Goal: Task Accomplishment & Management: Use online tool/utility

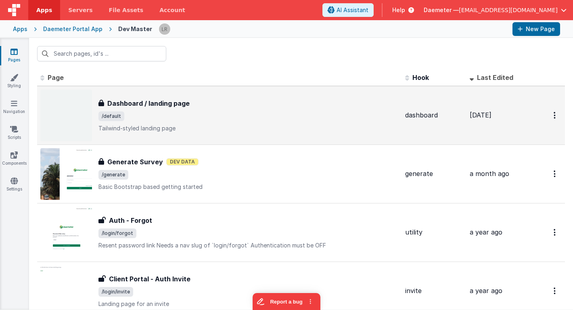
click at [159, 112] on span "/default" at bounding box center [248, 116] width 300 height 10
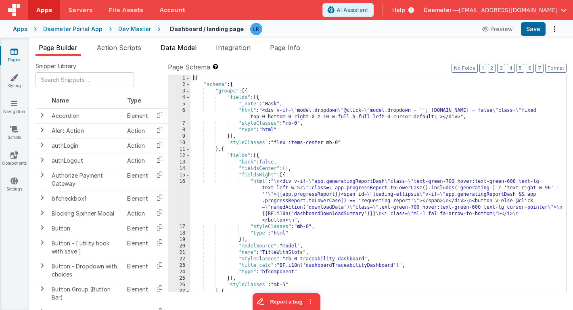
click at [180, 46] on span "Data Model" at bounding box center [178, 48] width 36 height 8
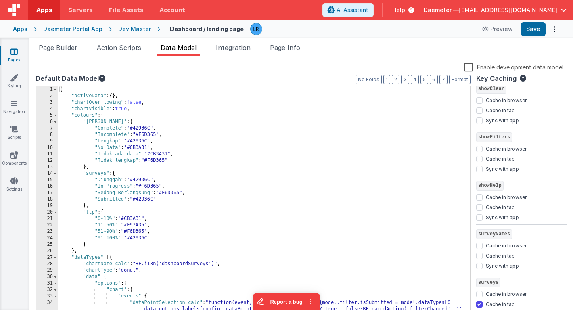
scroll to position [1028, 0]
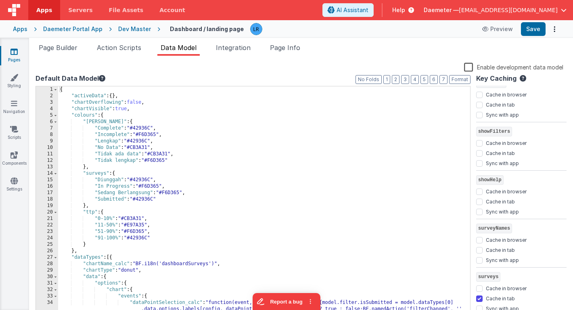
click at [20, 54] on link "Pages" at bounding box center [14, 56] width 29 height 16
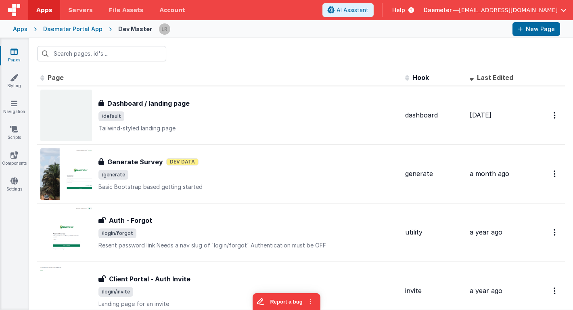
click at [80, 30] on div "Daemeter Portal App" at bounding box center [72, 29] width 59 height 8
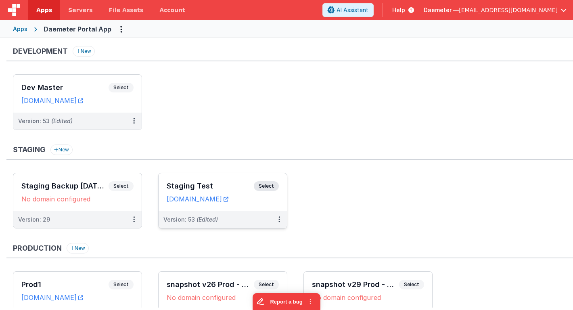
click at [232, 190] on h3 "Staging Test" at bounding box center [210, 186] width 87 height 8
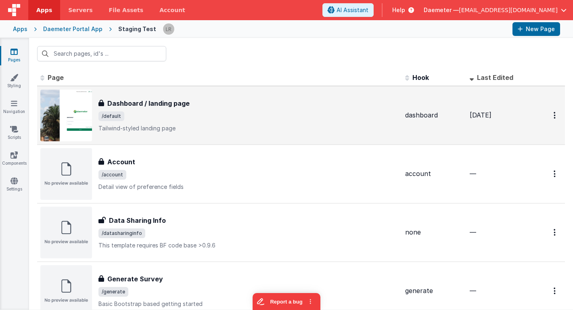
click at [199, 108] on div "Dashboard / landing page Dashboard / landing page /default Tailwind-styled land…" at bounding box center [248, 115] width 300 height 34
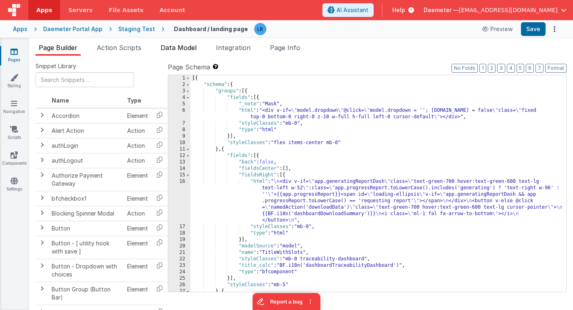
click at [179, 48] on span "Data Model" at bounding box center [178, 48] width 36 height 8
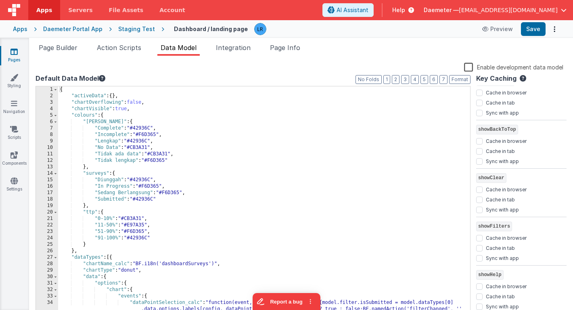
scroll to position [936, 0]
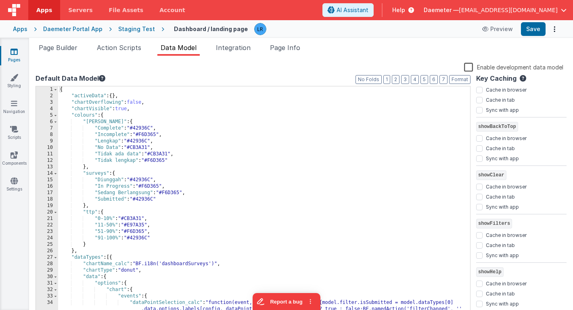
click at [16, 53] on icon at bounding box center [13, 52] width 7 height 8
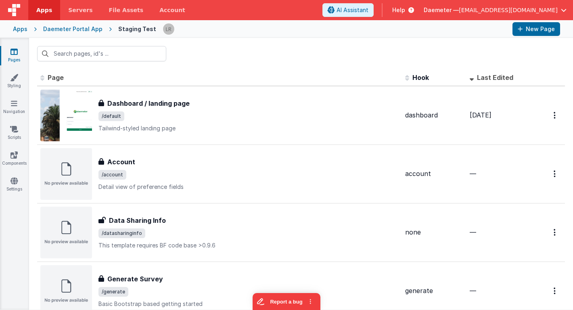
click at [58, 29] on div "Daemeter Portal App" at bounding box center [72, 29] width 59 height 8
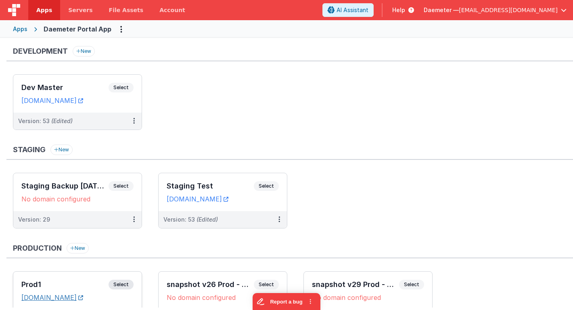
click at [35, 297] on link "[DOMAIN_NAME]" at bounding box center [52, 297] width 62 height 8
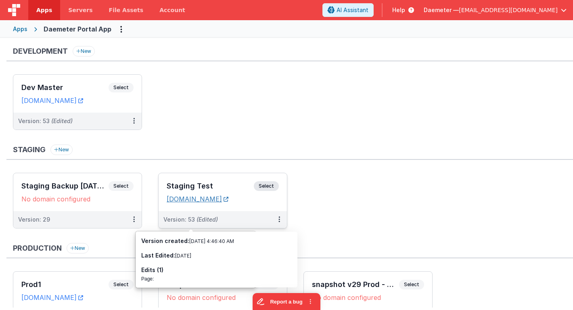
click at [225, 199] on link "[DOMAIN_NAME]" at bounding box center [198, 199] width 62 height 8
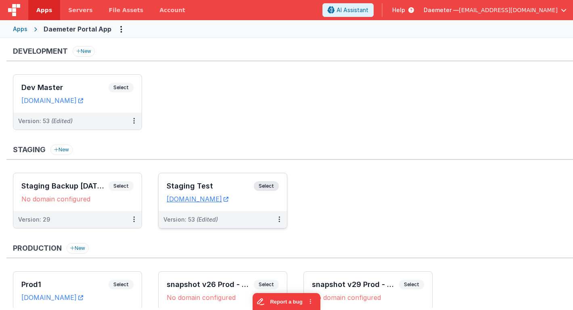
click at [222, 185] on h3 "Staging Test" at bounding box center [210, 186] width 87 height 8
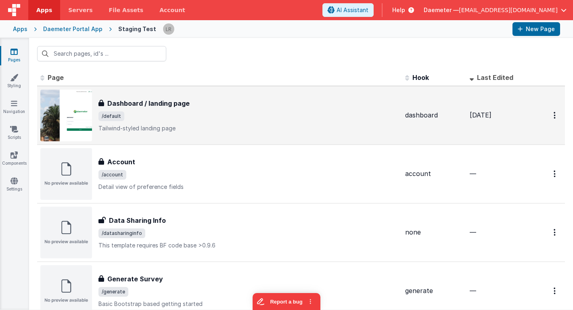
click at [158, 123] on div "Dashboard / landing page Dashboard / landing page /default Tailwind-styled land…" at bounding box center [248, 115] width 300 height 34
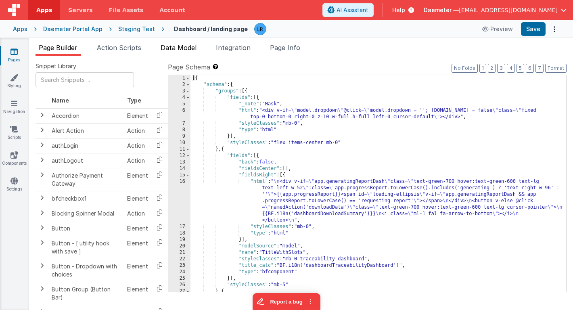
click at [192, 46] on span "Data Model" at bounding box center [178, 48] width 36 height 8
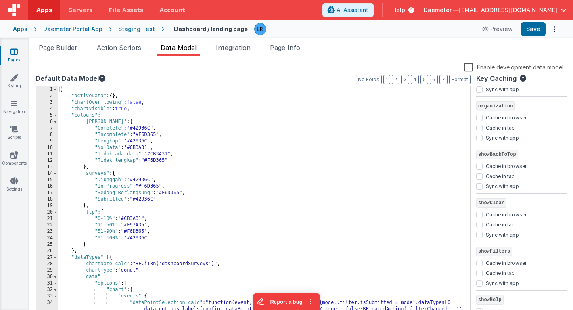
scroll to position [909, 0]
click at [70, 50] on span "Page Builder" at bounding box center [58, 48] width 39 height 8
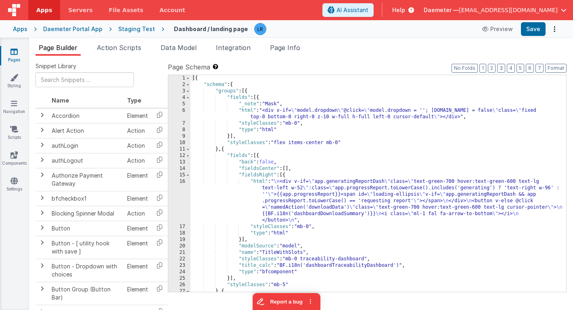
click at [263, 195] on div "[{ "schema" : { "groups" : [{ "fields" : [{ "_note" : "Mask" , "html" : "<div v…" at bounding box center [377, 189] width 375 height 229
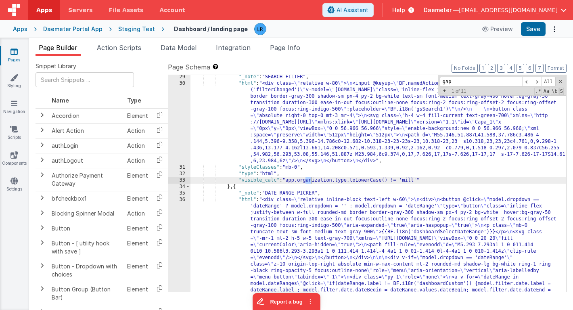
scroll to position [801, 0]
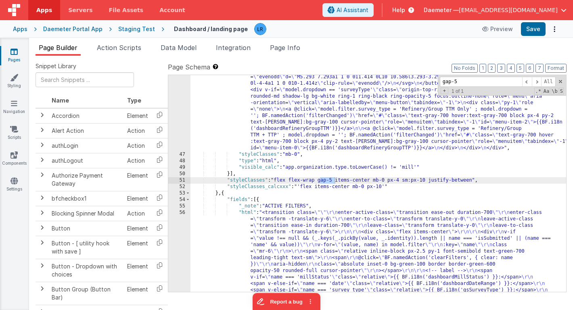
type input "gap-5"
click at [486, 179] on div ""html" : "<div class= \" relative inline-block text-left w-60 z-10 \" > \n <div…" at bounding box center [377, 288] width 375 height 533
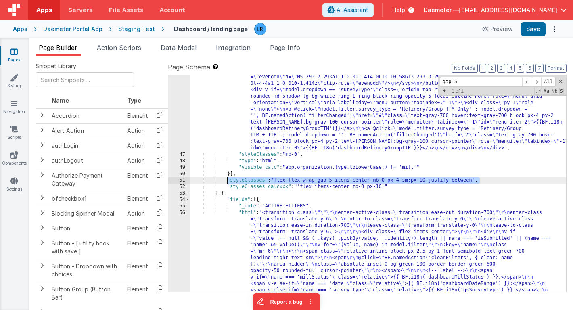
drag, startPoint x: 485, startPoint y: 179, endPoint x: 227, endPoint y: 179, distance: 258.0
click at [227, 179] on div ""html" : "<div class= \" relative inline-block text-left w-60 z-10 \" > \n <div…" at bounding box center [377, 288] width 375 height 533
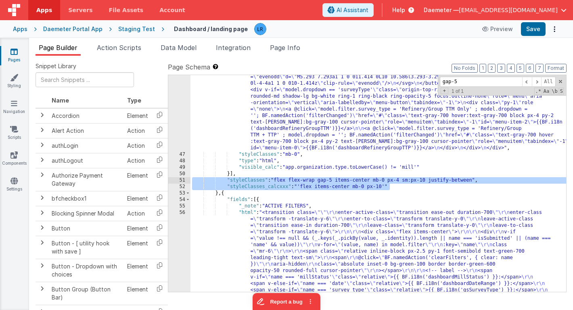
drag, startPoint x: 397, startPoint y: 187, endPoint x: 180, endPoint y: 181, distance: 217.0
click at [180, 181] on div "46 47 48 49 50 51 52 53 54 55 56 57 58 59 60 61 62 63 64 65 "html" : "<div clas…" at bounding box center [367, 183] width 398 height 217
click at [12, 54] on icon at bounding box center [13, 52] width 7 height 8
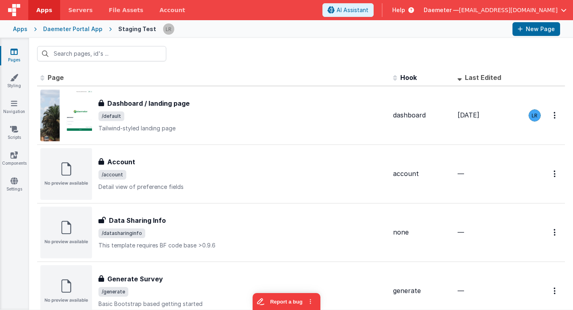
click at [73, 32] on div "Daemeter Portal App" at bounding box center [72, 29] width 59 height 8
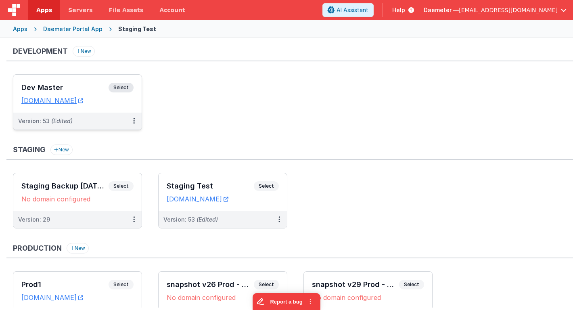
click at [73, 85] on h3 "Dev Master" at bounding box center [64, 87] width 87 height 8
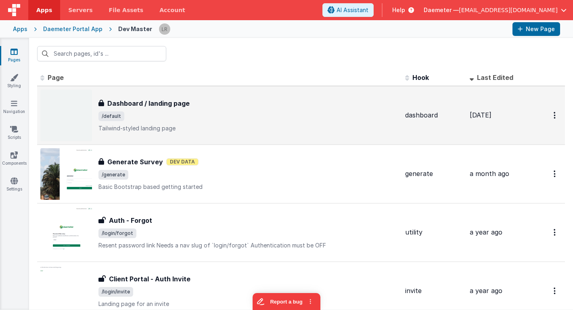
click at [195, 114] on span "/default" at bounding box center [248, 116] width 300 height 10
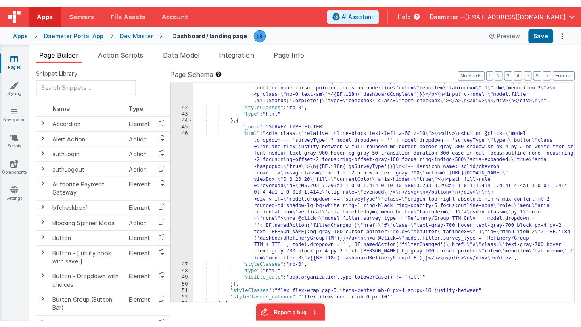
scroll to position [821, 0]
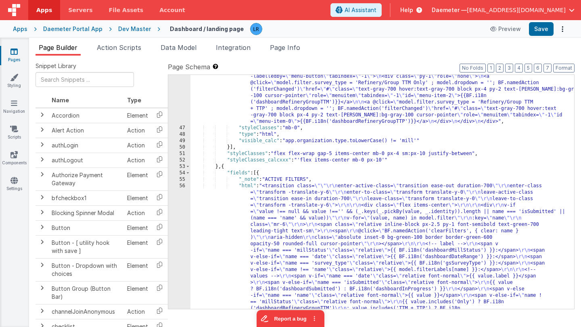
click at [14, 50] on icon at bounding box center [13, 52] width 7 height 8
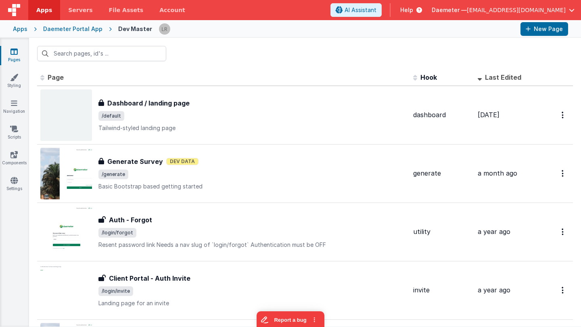
click at [495, 11] on span "[EMAIL_ADDRESS][DOMAIN_NAME]" at bounding box center [516, 10] width 99 height 8
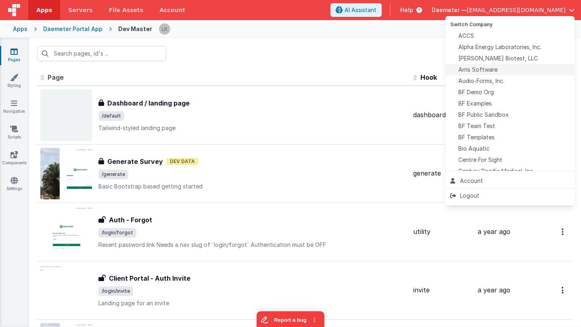
click at [481, 68] on span "Arris Software" at bounding box center [477, 70] width 39 height 8
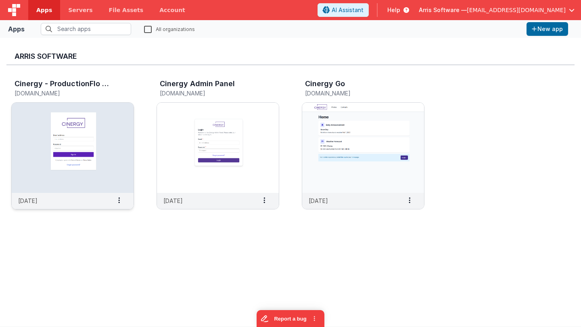
click at [108, 127] on img at bounding box center [73, 148] width 122 height 90
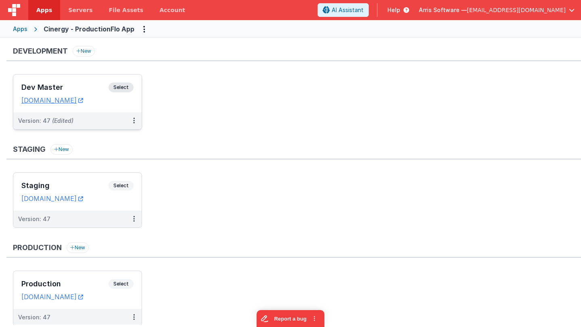
click at [92, 97] on dd "[DOMAIN_NAME]" at bounding box center [77, 100] width 112 height 8
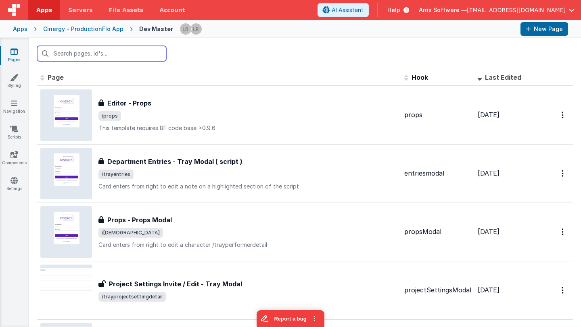
click at [111, 55] on input "text" at bounding box center [101, 53] width 129 height 15
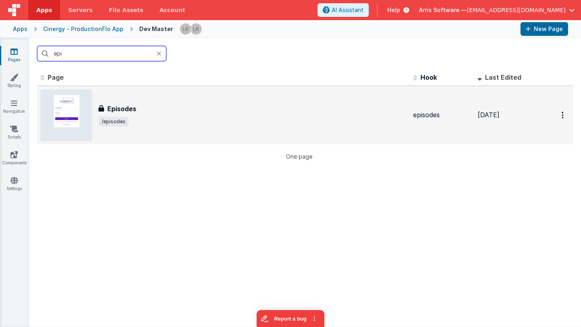
type input "epi"
click at [244, 117] on span "/episodes" at bounding box center [252, 122] width 308 height 10
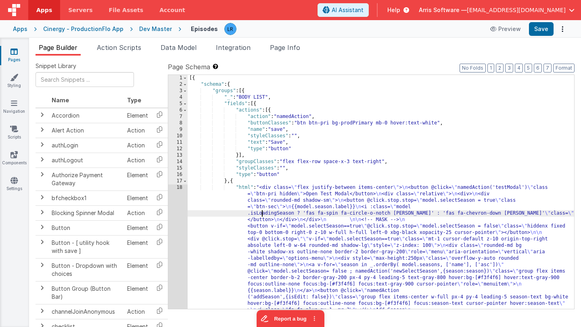
click at [260, 216] on div "[{ "schema" : { "groups" : [{ "_" : "BODY LIST" , "fields" : [{ "actions" : [{ …" at bounding box center [380, 292] width 386 height 434
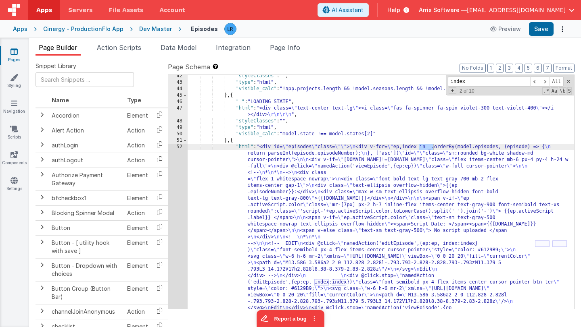
scroll to position [492, 0]
type input "index"
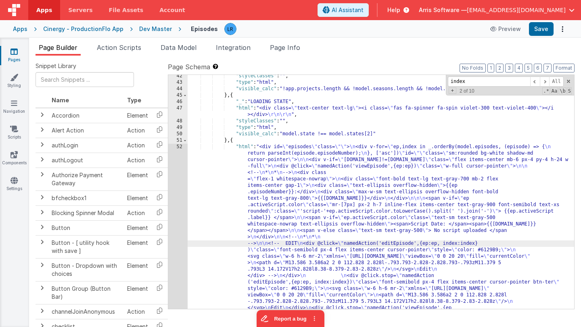
scroll to position [662, 0]
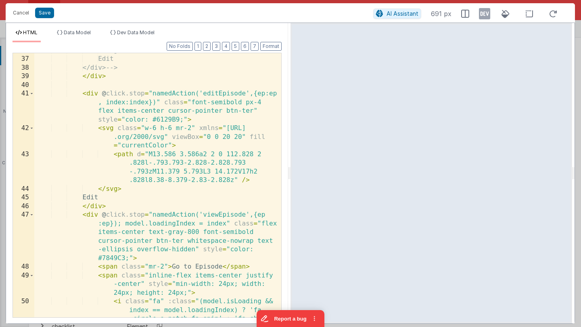
scroll to position [557, 0]
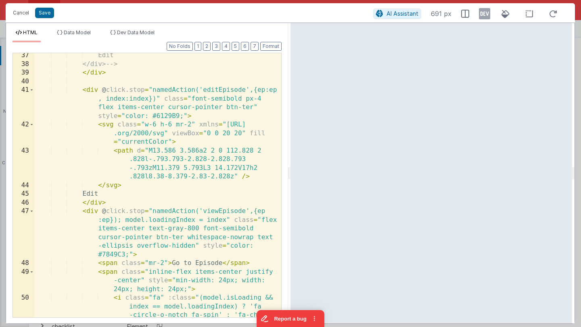
click at [180, 228] on div "Edit </div> --> </ div > < div @ click.stop = "namedAction('editEpisode',{ep:ep…" at bounding box center [157, 205] width 247 height 308
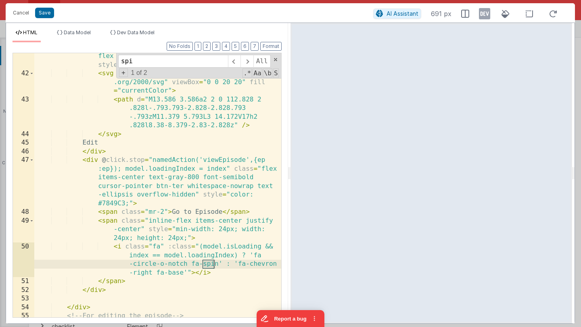
scroll to position [608, 0]
type input "spi"
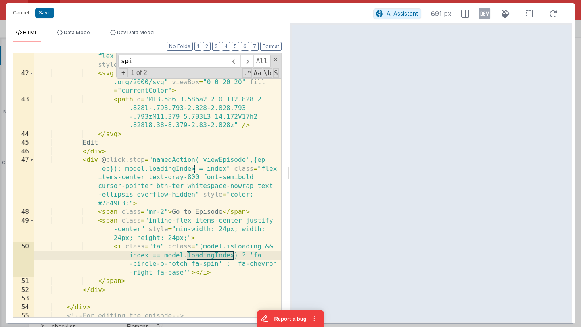
drag, startPoint x: 188, startPoint y: 256, endPoint x: 233, endPoint y: 255, distance: 45.2
click at [233, 255] on div "< div @ click.stop = "namedAction('editEpisode',{ep:ep , index:index})" class =…" at bounding box center [157, 193] width 247 height 317
click at [20, 16] on button "Cancel" at bounding box center [21, 12] width 24 height 11
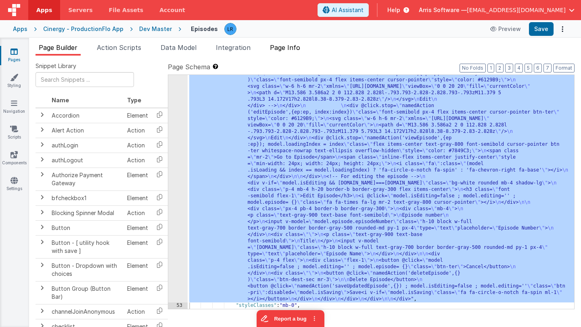
click at [289, 45] on span "Page Info" at bounding box center [285, 48] width 30 height 8
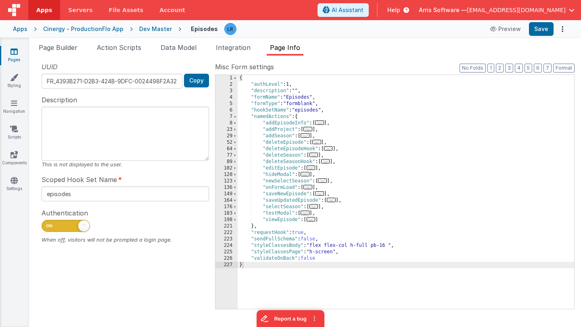
click at [353, 187] on div "{ "authLevel" : 1 , "description" : "" , "formName" : "Episodes" , "formType" :…" at bounding box center [405, 198] width 336 height 247
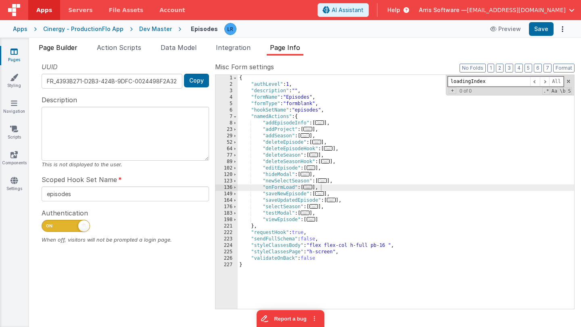
type input "loadingIndex"
click at [63, 46] on span "Page Builder" at bounding box center [58, 48] width 39 height 8
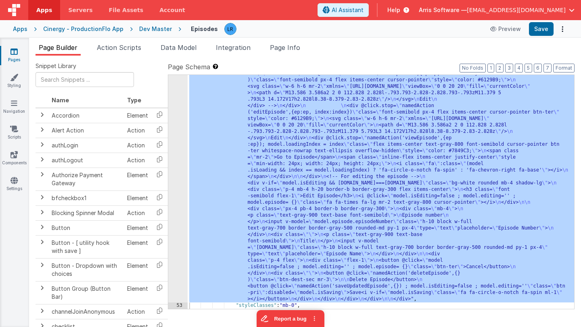
click at [271, 219] on div ""html" : "<div id= \" episodes \" class= \"\" > \n <div v-for= \" ep,index in _…" at bounding box center [380, 259] width 386 height 570
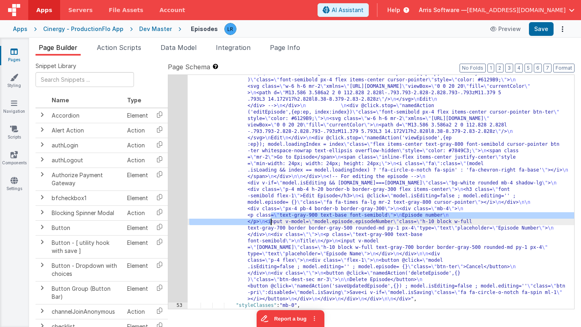
scroll to position [0, 245]
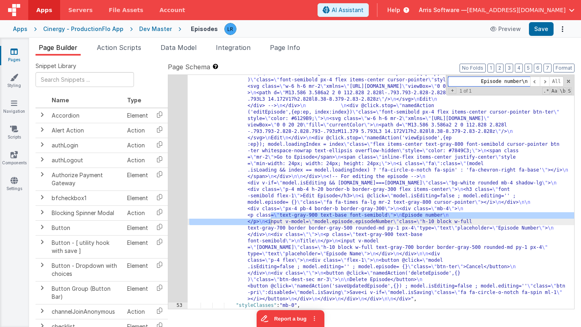
paste input "loadingIndex"
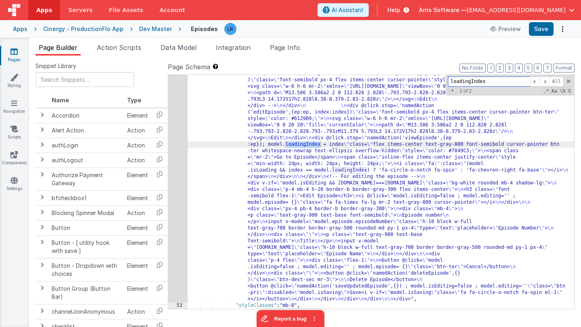
type input "loadingIndex"
click at [174, 172] on div "52" at bounding box center [177, 138] width 19 height 329
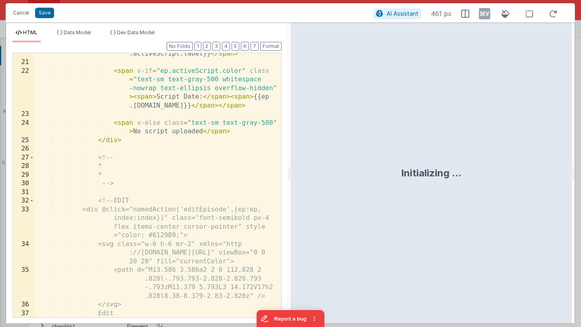
scroll to position [298, 0]
click at [169, 202] on div "< span v-if = "ep.activeScript.color" class = "mr-[7px] px-2 h-7 inline-flex it…" at bounding box center [157, 165] width 247 height 334
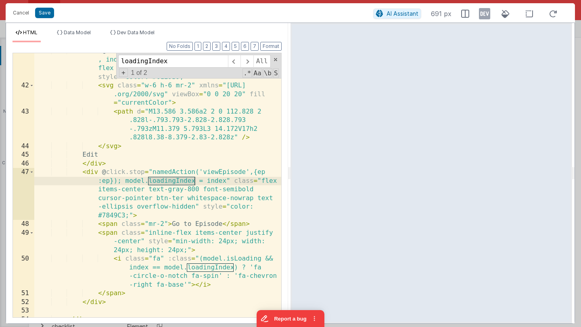
scroll to position [596, 0]
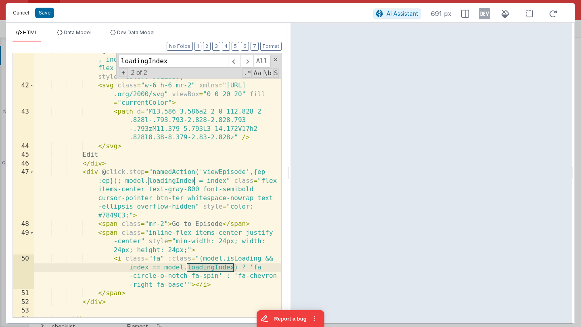
type input "loadingIndex"
click at [21, 15] on button "Cancel" at bounding box center [21, 12] width 24 height 11
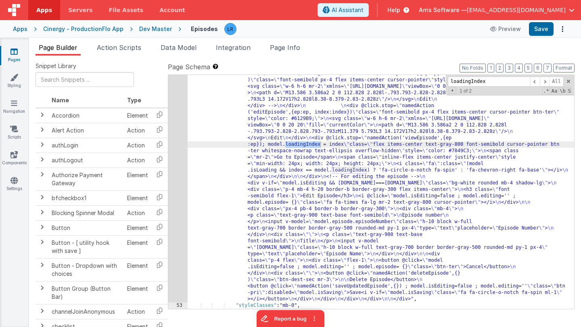
click at [458, 12] on span "Arris Software —" at bounding box center [443, 10] width 48 height 8
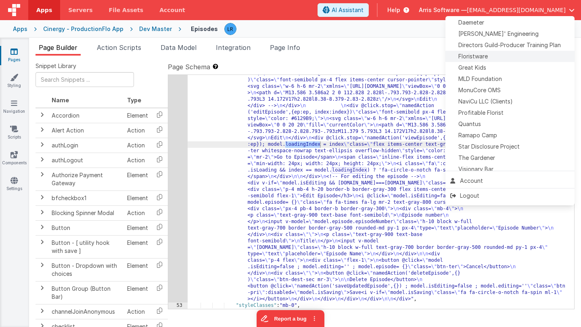
scroll to position [179, 0]
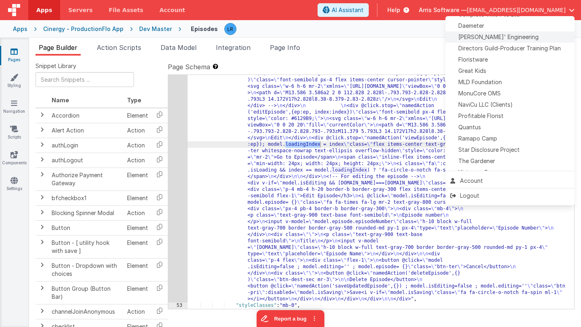
click at [512, 38] on div "[PERSON_NAME]' Engineering" at bounding box center [509, 37] width 119 height 8
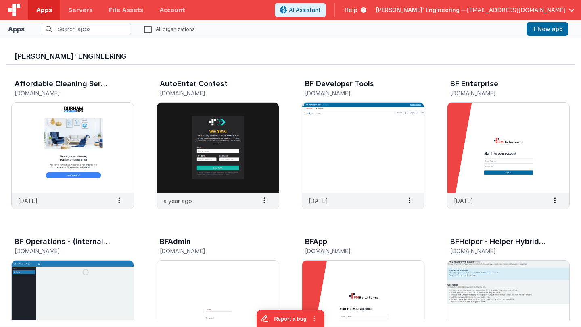
click at [361, 283] on img at bounding box center [363, 306] width 122 height 90
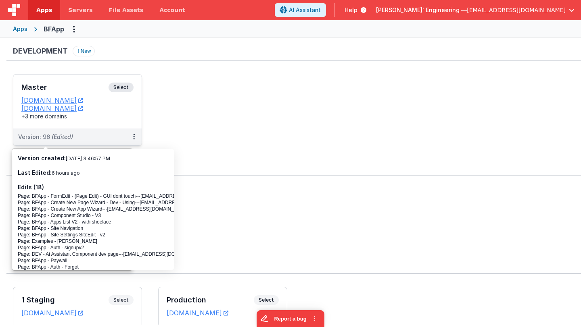
click at [65, 90] on h3 "Master" at bounding box center [64, 87] width 87 height 8
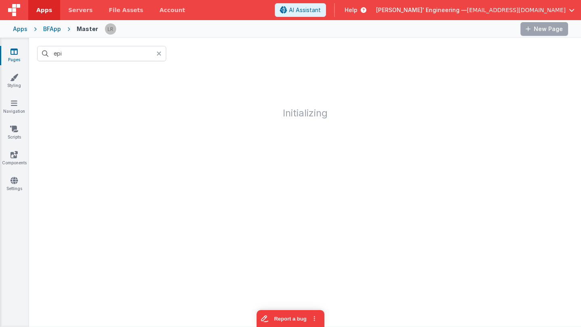
click at [160, 55] on icon at bounding box center [158, 53] width 5 height 6
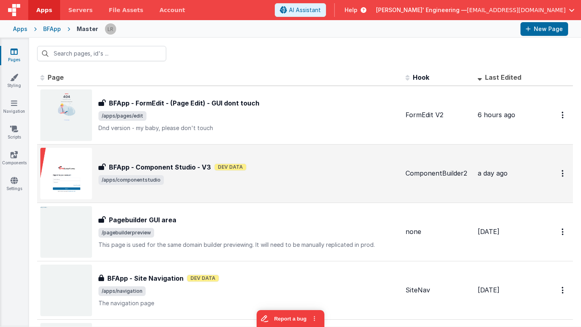
click at [184, 183] on span "/apps/componentstudio" at bounding box center [248, 180] width 300 height 10
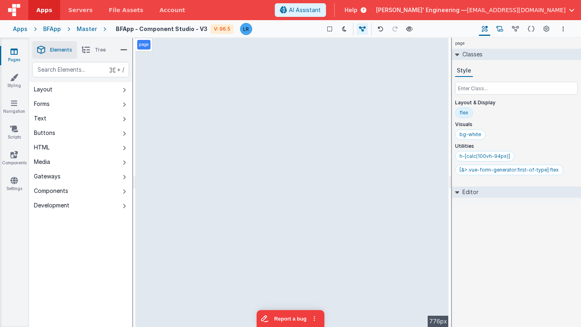
click at [501, 31] on icon at bounding box center [499, 29] width 7 height 8
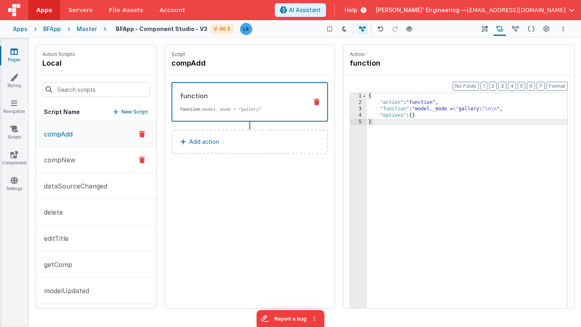
click at [53, 158] on p "compNew" at bounding box center [57, 160] width 36 height 10
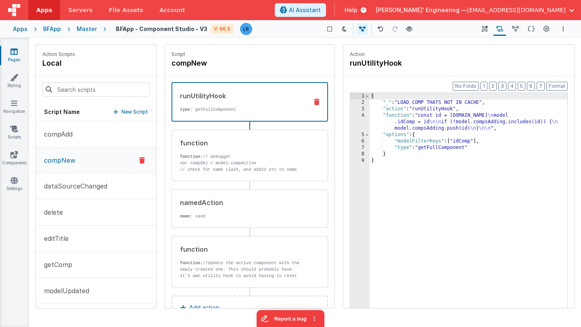
click at [412, 127] on div "{ "_" : "LOAD COMP THATS NOT IN CACHE" , "action" : "runUtilityHook" , "functio…" at bounding box center [468, 219] width 198 height 253
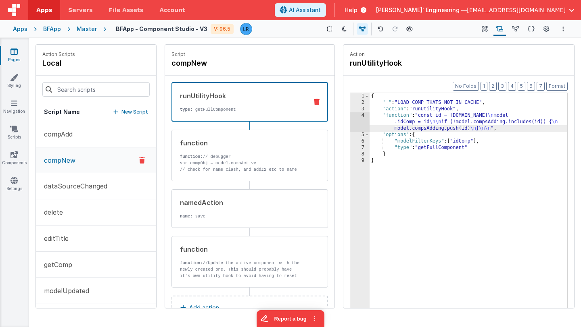
click at [358, 125] on div "4" at bounding box center [359, 121] width 19 height 19
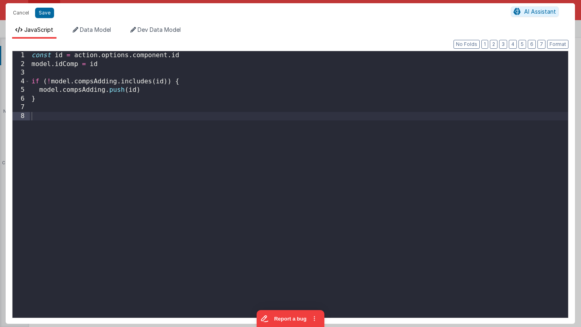
click at [358, 125] on div "Cancel Save AI Assistant JavaScript Data Model Dev Data Model Format 7 6 5 4 3 …" at bounding box center [290, 163] width 581 height 327
click at [16, 13] on button "Cancel" at bounding box center [21, 12] width 24 height 11
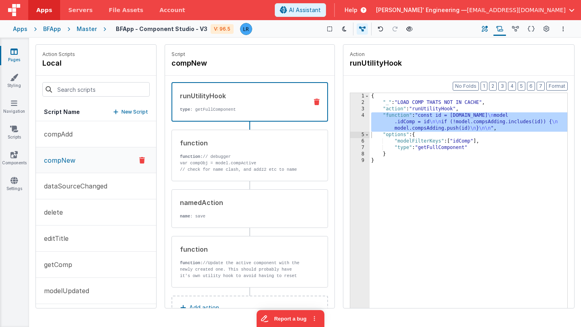
click at [483, 28] on icon at bounding box center [484, 29] width 6 height 8
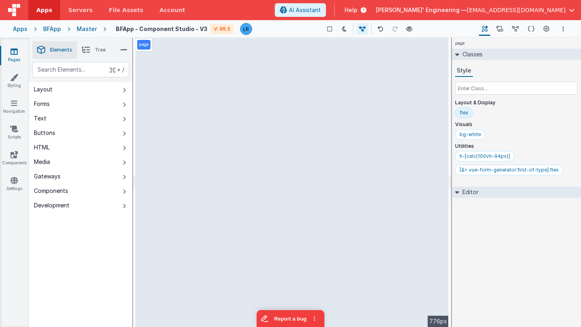
click at [337, 162] on div "page --> 776px" at bounding box center [291, 182] width 313 height 289
click at [351, 86] on div "page --> 776px" at bounding box center [291, 182] width 313 height 289
click at [99, 50] on span "Tree" at bounding box center [100, 50] width 11 height 6
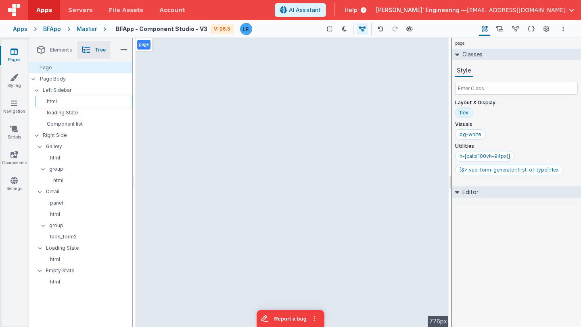
click at [69, 102] on p "html" at bounding box center [85, 101] width 93 height 6
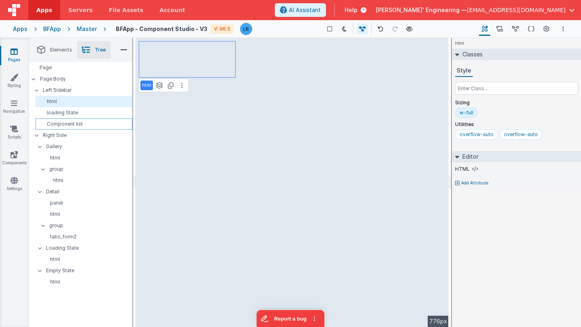
click at [83, 125] on p "Component list" at bounding box center [85, 124] width 93 height 6
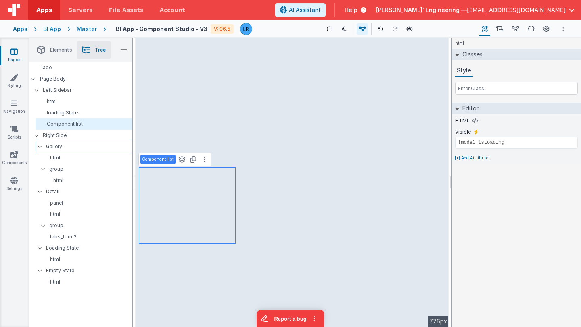
click at [73, 144] on p "Gallery" at bounding box center [89, 146] width 86 height 9
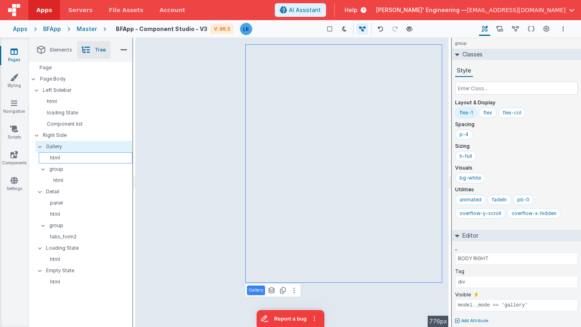
click at [66, 160] on p "html" at bounding box center [87, 158] width 90 height 6
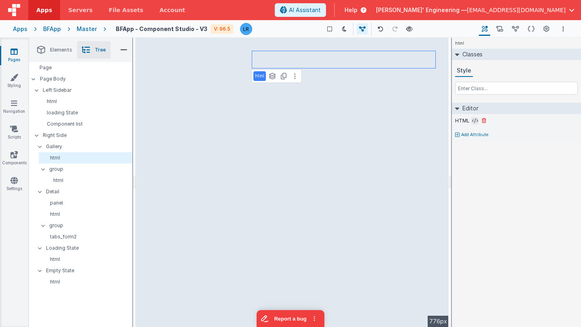
click at [473, 122] on icon at bounding box center [475, 121] width 6 height 6
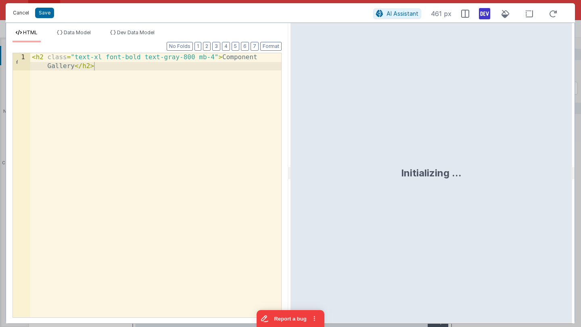
click at [19, 14] on button "Cancel" at bounding box center [21, 12] width 24 height 11
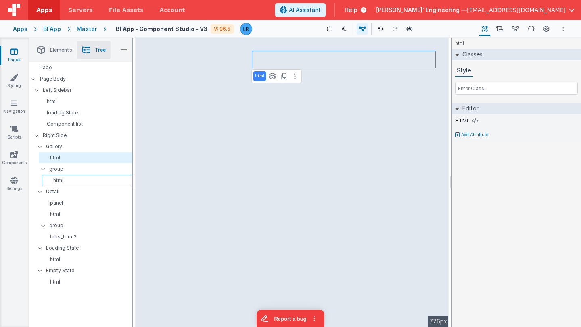
click at [60, 180] on p "html" at bounding box center [88, 180] width 87 height 6
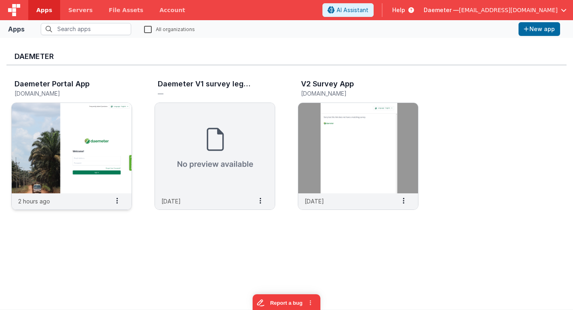
click at [100, 142] on img at bounding box center [72, 148] width 120 height 90
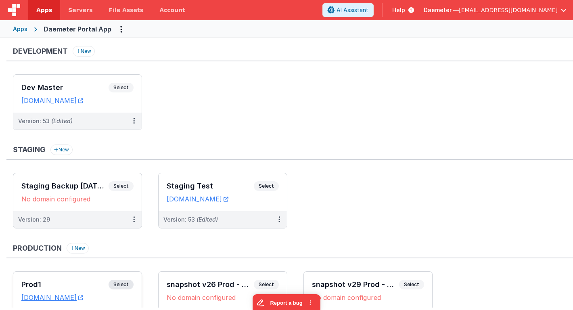
click at [66, 279] on div "Prod1 Select URLs portal.knowmyoilpalm.org" at bounding box center [77, 290] width 128 height 38
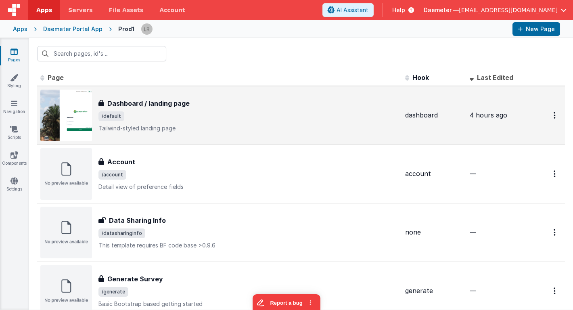
click at [232, 112] on span "/default" at bounding box center [248, 116] width 300 height 10
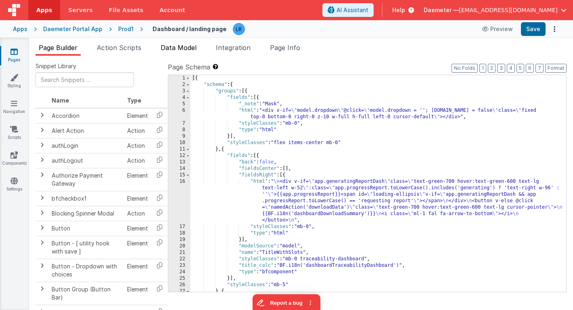
click at [183, 50] on span "Data Model" at bounding box center [178, 48] width 36 height 8
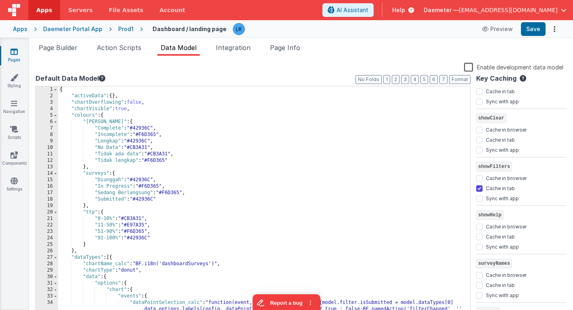
scroll to position [993, 0]
click at [479, 187] on input "Cache in tab" at bounding box center [479, 188] width 6 height 6
checkbox input "false"
click at [533, 33] on button "Save" at bounding box center [533, 29] width 25 height 14
click at [63, 48] on span "Page Builder" at bounding box center [58, 48] width 39 height 8
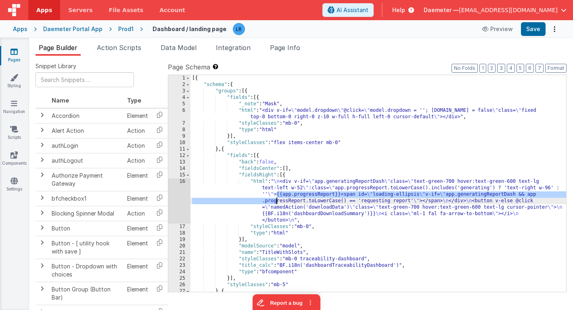
click at [277, 198] on div "[{ "schema" : { "groups" : [{ "fields" : [{ "_note" : "Mask" , "html" : "<div v…" at bounding box center [377, 189] width 375 height 229
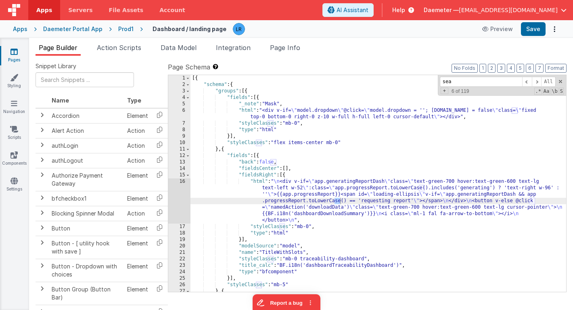
scroll to position [124, 0]
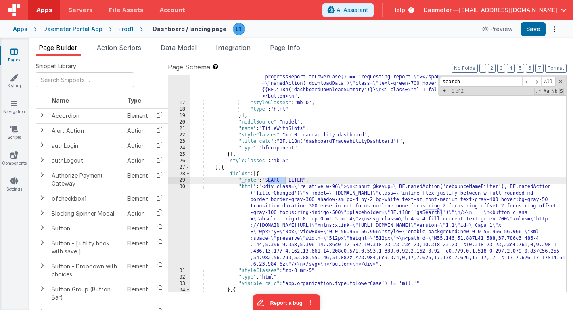
type input "search"
click at [277, 233] on div ""html" : " \n <div v-if= \" app.generatingReportDash \" class= \" text-green-70…" at bounding box center [377, 188] width 375 height 268
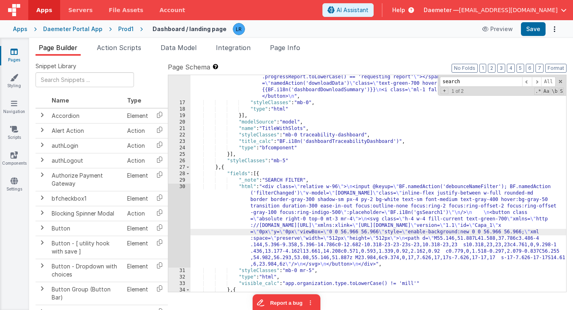
click at [178, 235] on div "30" at bounding box center [179, 225] width 22 height 84
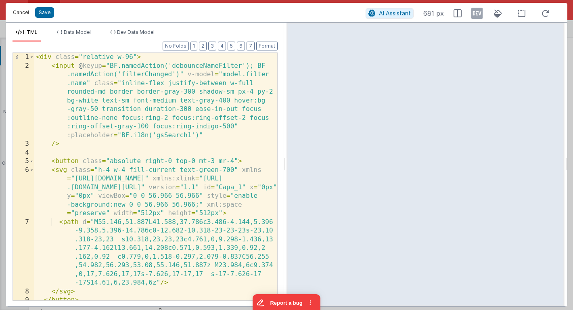
click at [21, 12] on button "Cancel" at bounding box center [21, 12] width 24 height 11
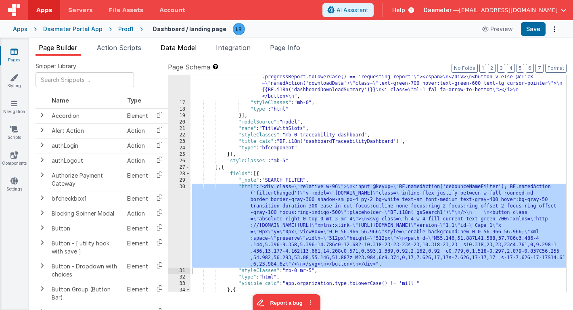
click at [178, 51] on span "Data Model" at bounding box center [178, 48] width 36 height 8
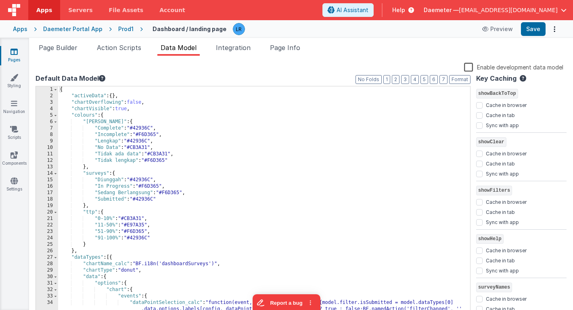
scroll to position [971, 0]
click at [61, 48] on span "Page Builder" at bounding box center [58, 48] width 39 height 8
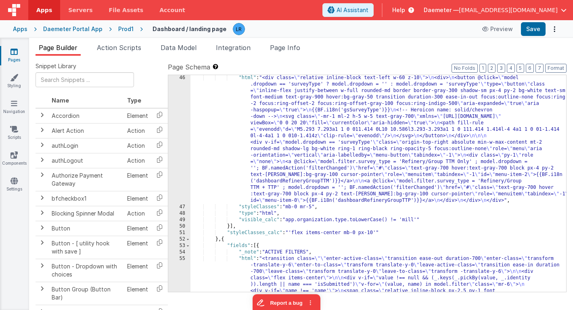
scroll to position [749, 0]
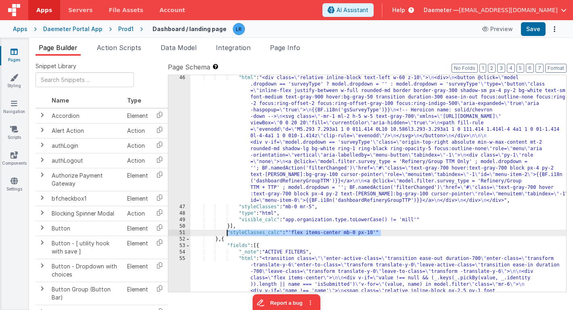
drag, startPoint x: 387, startPoint y: 232, endPoint x: 225, endPoint y: 232, distance: 161.7
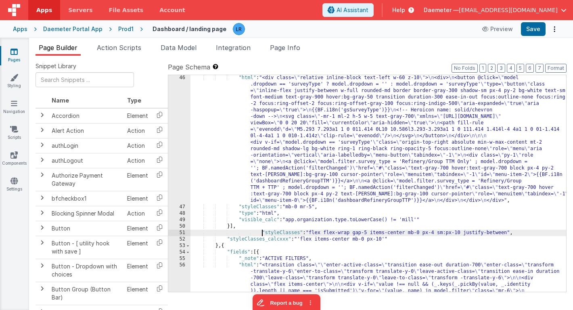
click at [534, 30] on button "Save" at bounding box center [533, 29] width 25 height 14
click at [122, 31] on div "Prod1" at bounding box center [125, 29] width 15 height 8
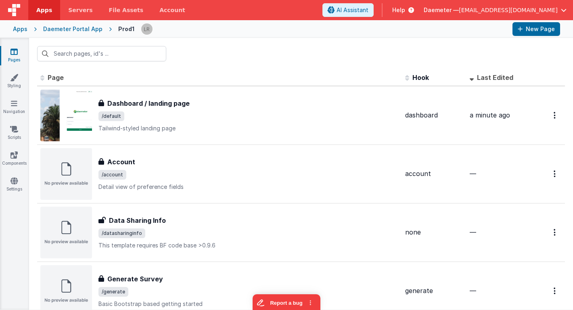
click at [87, 28] on div "Daemeter Portal App" at bounding box center [72, 29] width 59 height 8
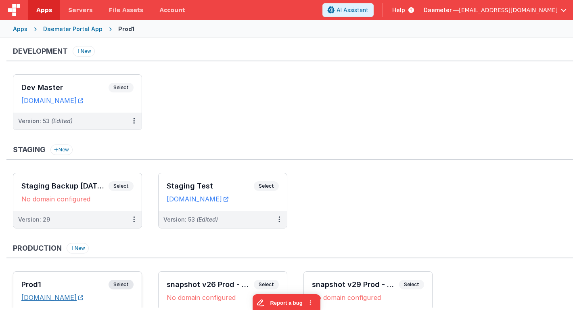
click at [45, 296] on link "[DOMAIN_NAME]" at bounding box center [52, 297] width 62 height 8
